Goal: Entertainment & Leisure: Consume media (video, audio)

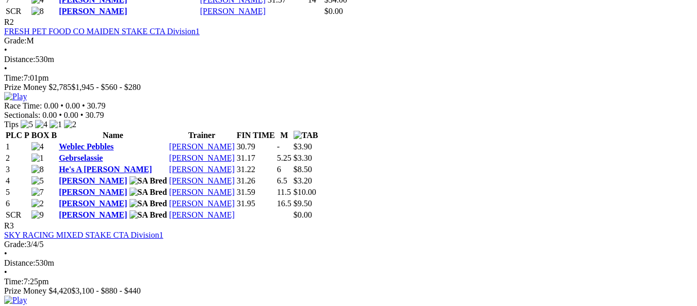
scroll to position [774, 0]
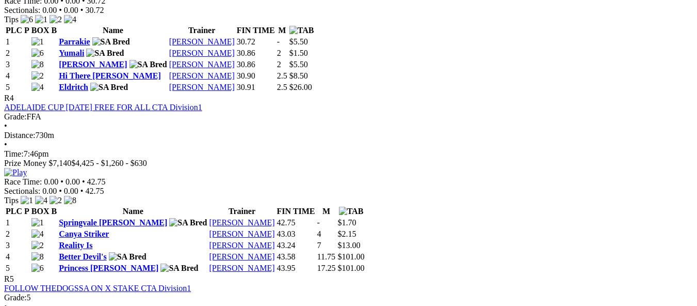
scroll to position [1032, 0]
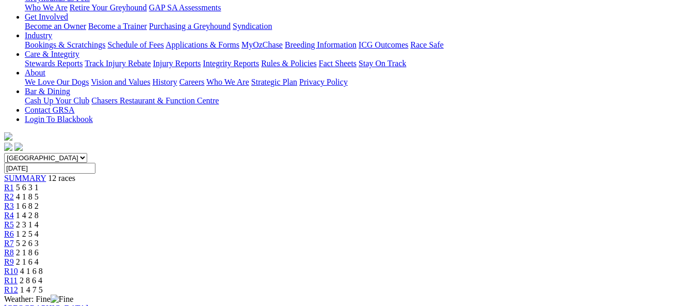
scroll to position [206, 0]
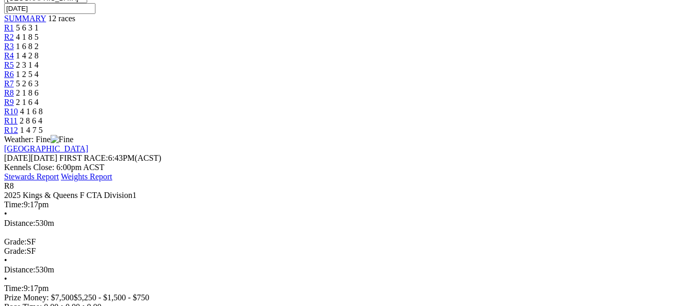
scroll to position [361, 0]
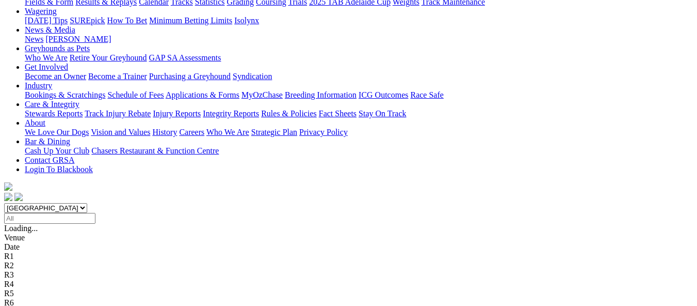
scroll to position [155, 0]
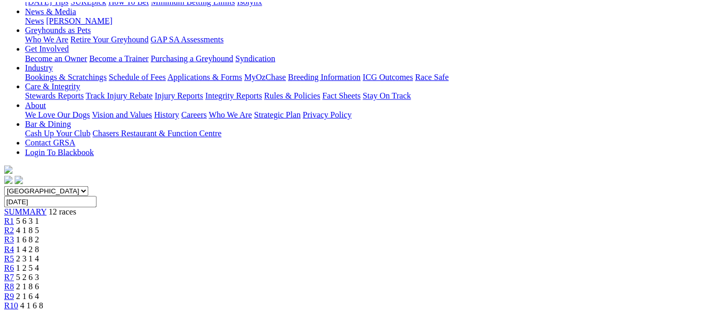
scroll to position [155, 0]
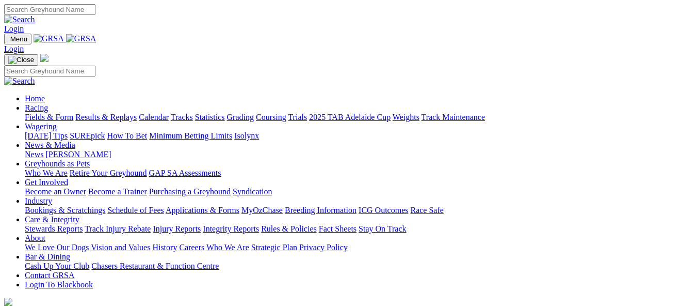
scroll to position [878, 0]
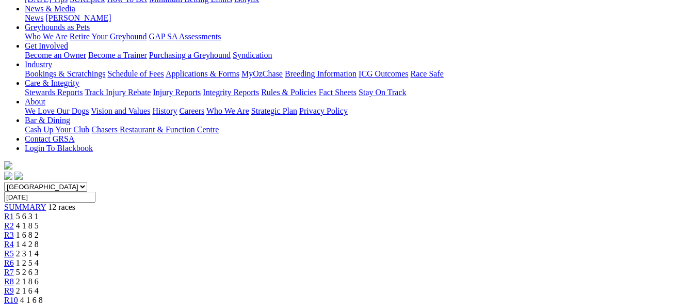
scroll to position [155, 0]
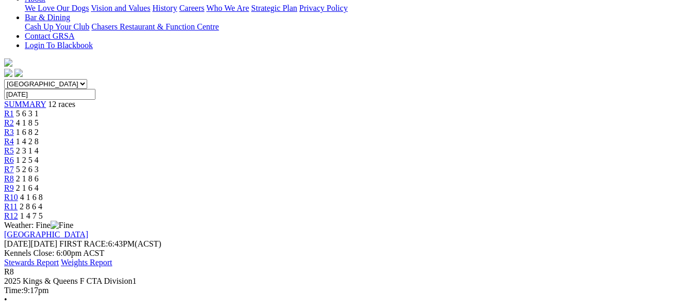
scroll to position [258, 0]
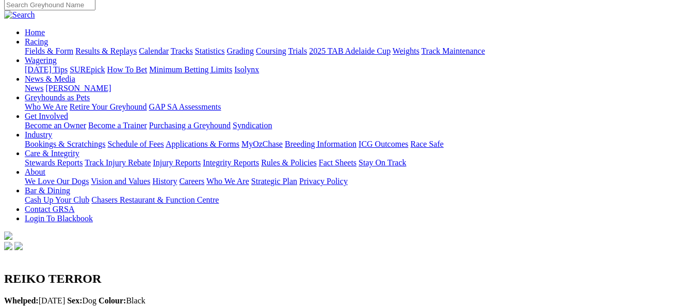
scroll to position [103, 0]
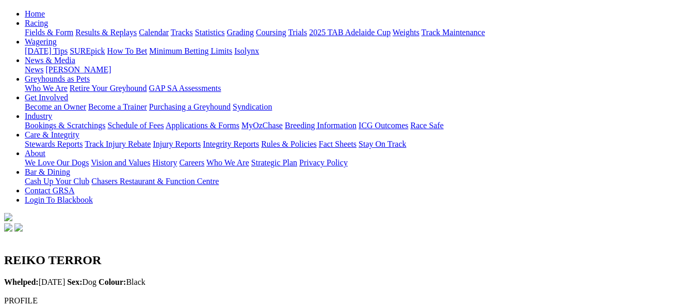
click at [98, 305] on link "[PERSON_NAME]" at bounding box center [66, 309] width 66 height 9
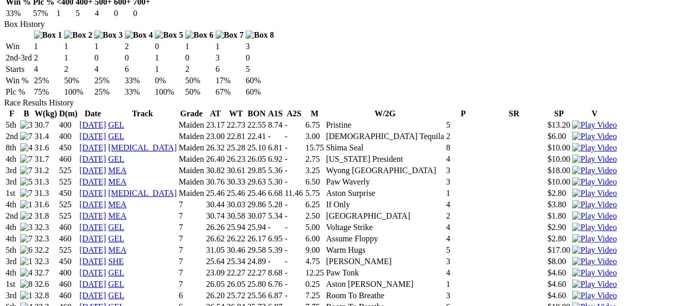
scroll to position [671, 0]
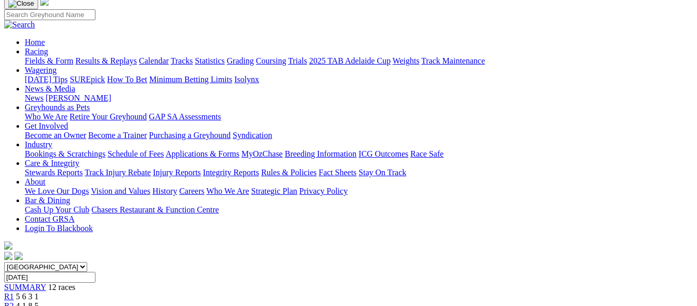
scroll to position [103, 0]
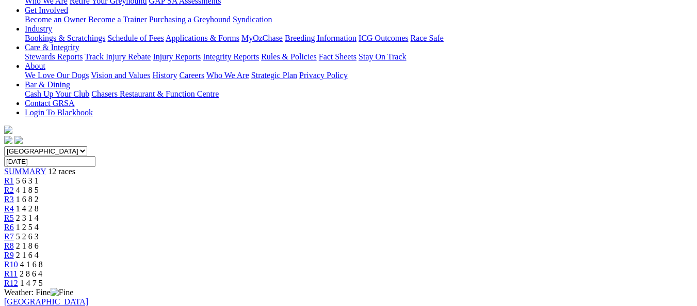
scroll to position [206, 0]
